Goal: Find specific page/section: Find specific page/section

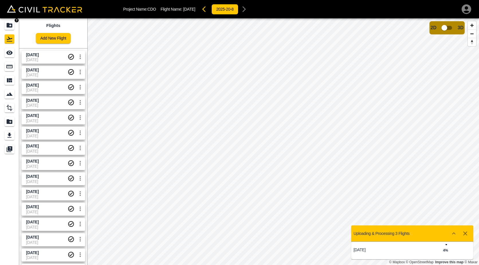
click at [9, 29] on div "Projects" at bounding box center [10, 25] width 10 height 9
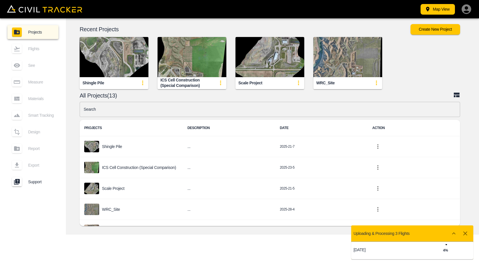
scroll to position [182, 0]
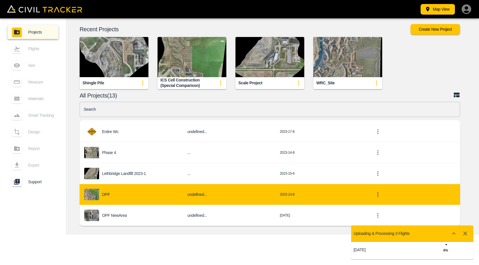
click at [115, 195] on div "OPF" at bounding box center [131, 194] width 94 height 11
